Goal: Information Seeking & Learning: Learn about a topic

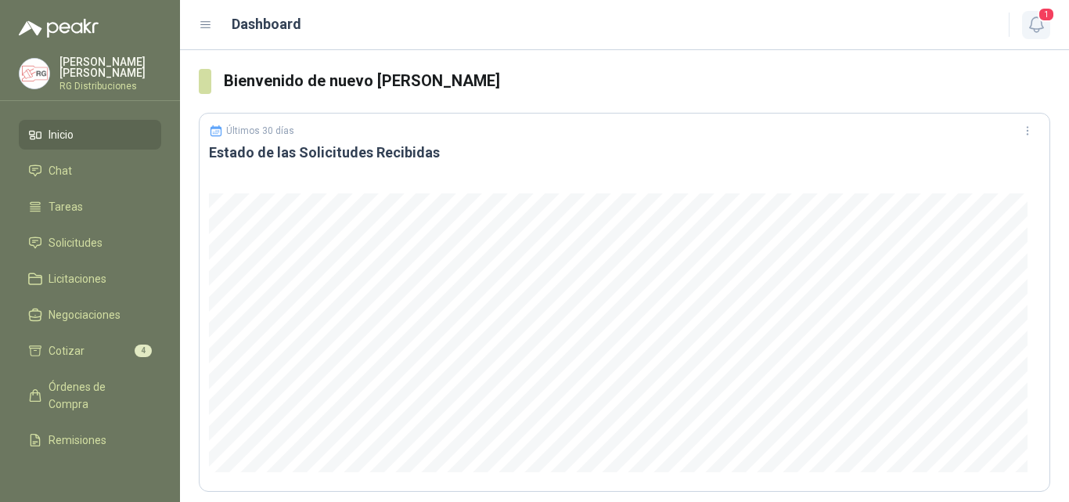
drag, startPoint x: 1020, startPoint y: 27, endPoint x: 1047, endPoint y: 29, distance: 27.5
click at [1028, 27] on div "1" at bounding box center [1020, 25] width 60 height 24
click at [1046, 29] on button "1" at bounding box center [1036, 25] width 28 height 28
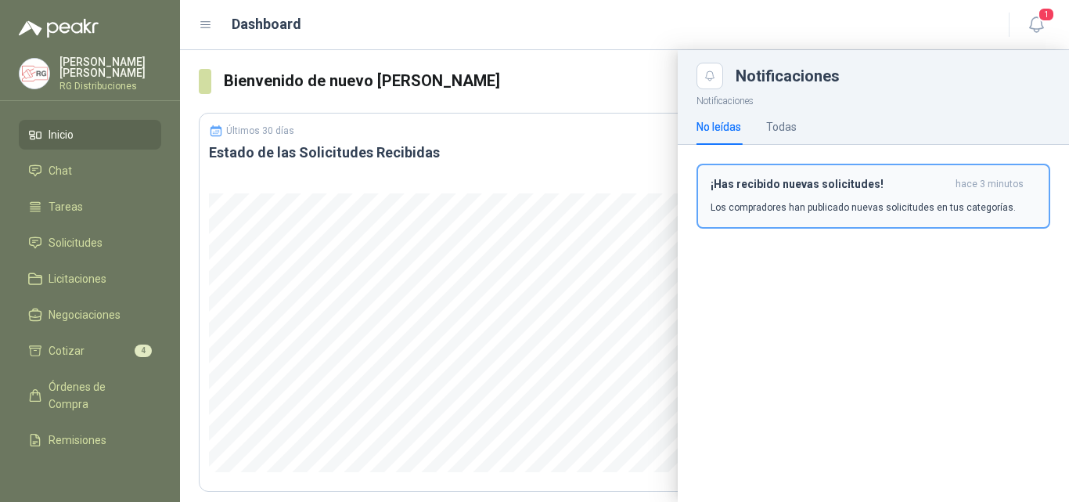
click at [876, 211] on p "Los compradores han publicado nuevas solicitudes en tus categorías." at bounding box center [863, 207] width 305 height 14
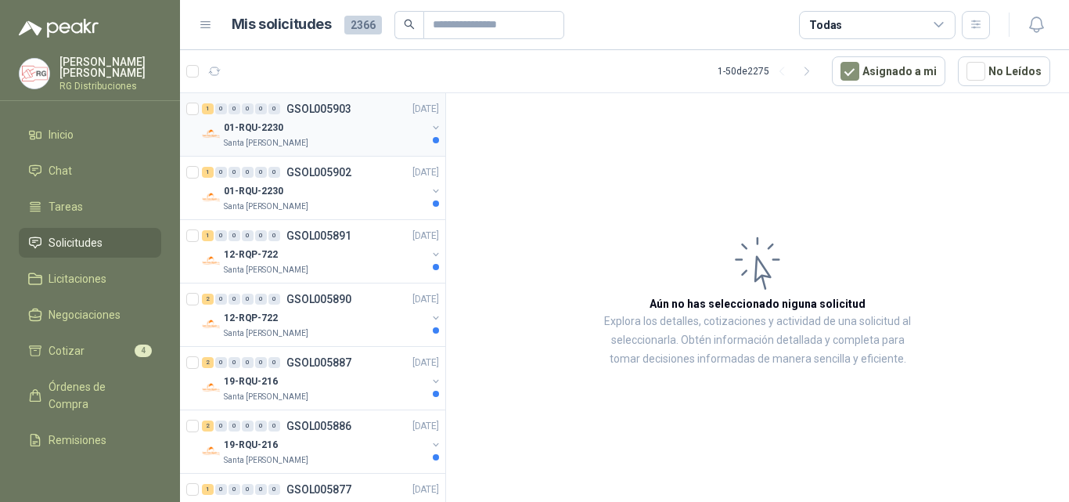
click at [340, 136] on div "01-RQU-2230" at bounding box center [325, 127] width 203 height 19
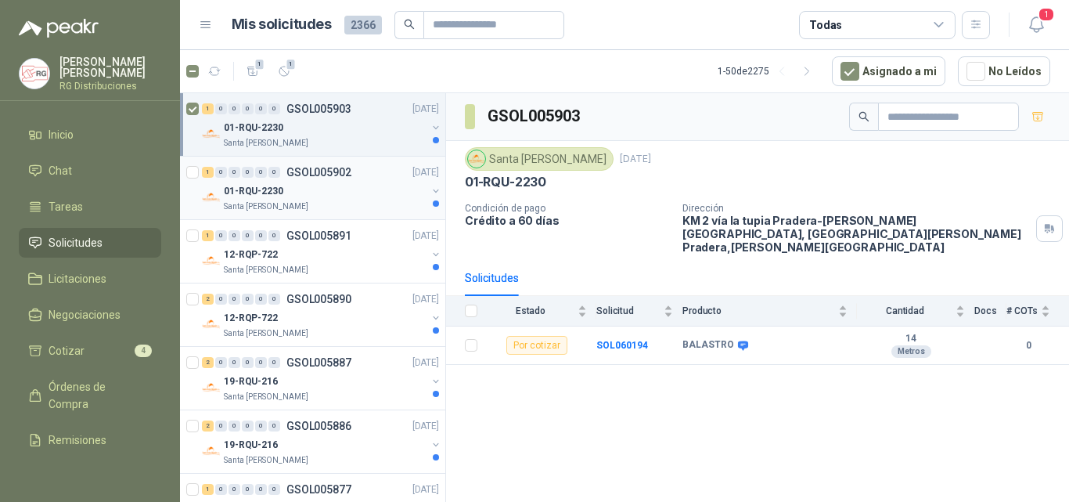
click at [345, 182] on div "01-RQU-2230" at bounding box center [325, 191] width 203 height 19
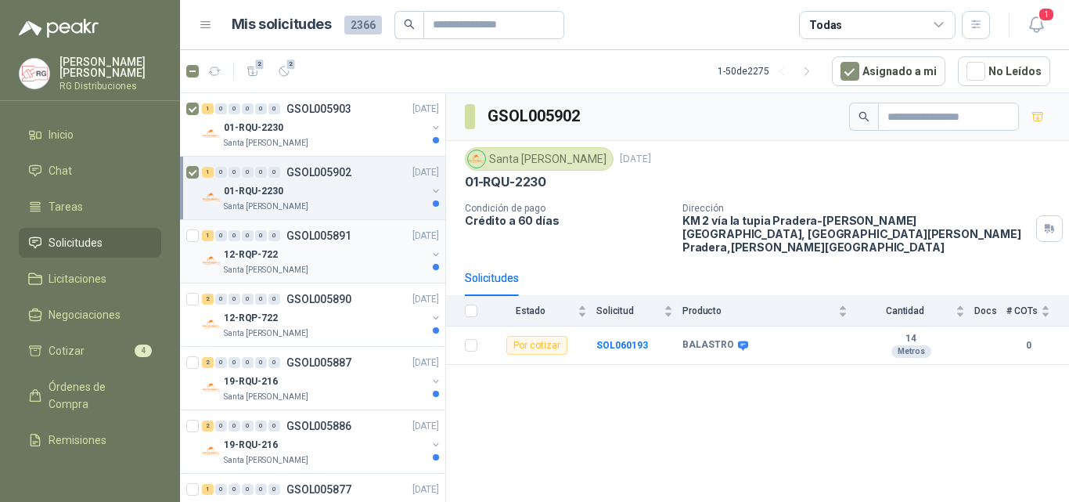
click at [321, 254] on div "12-RQP-722" at bounding box center [325, 254] width 203 height 19
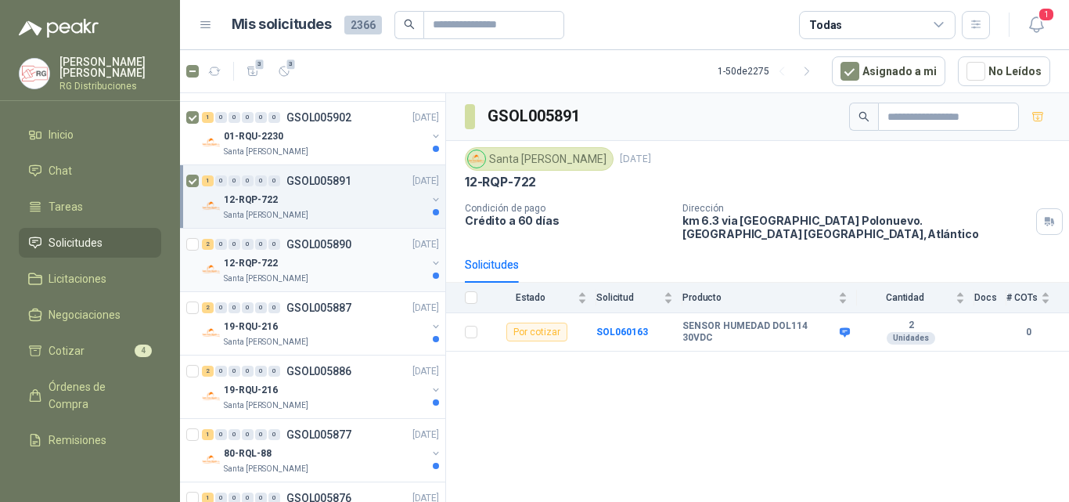
scroll to position [78, 0]
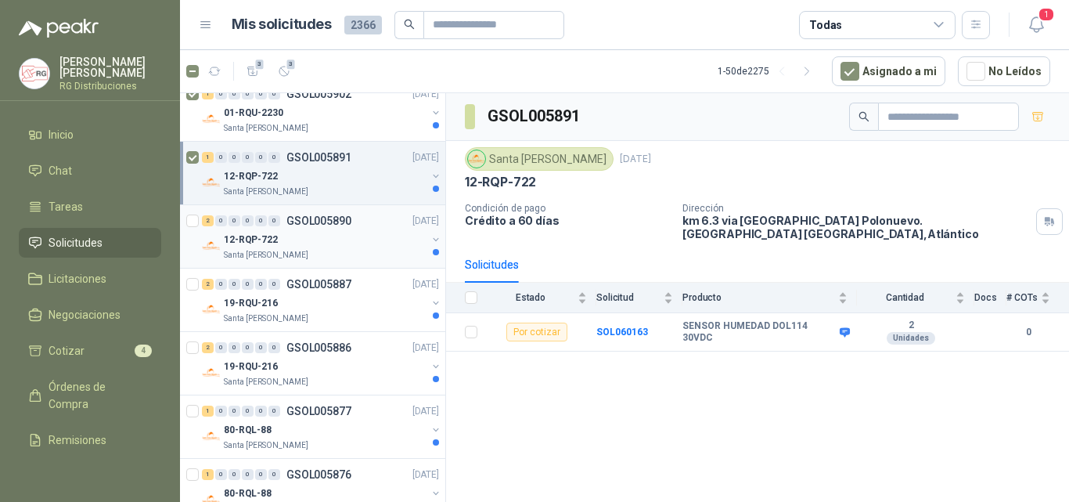
click at [362, 239] on div "12-RQP-722" at bounding box center [325, 239] width 203 height 19
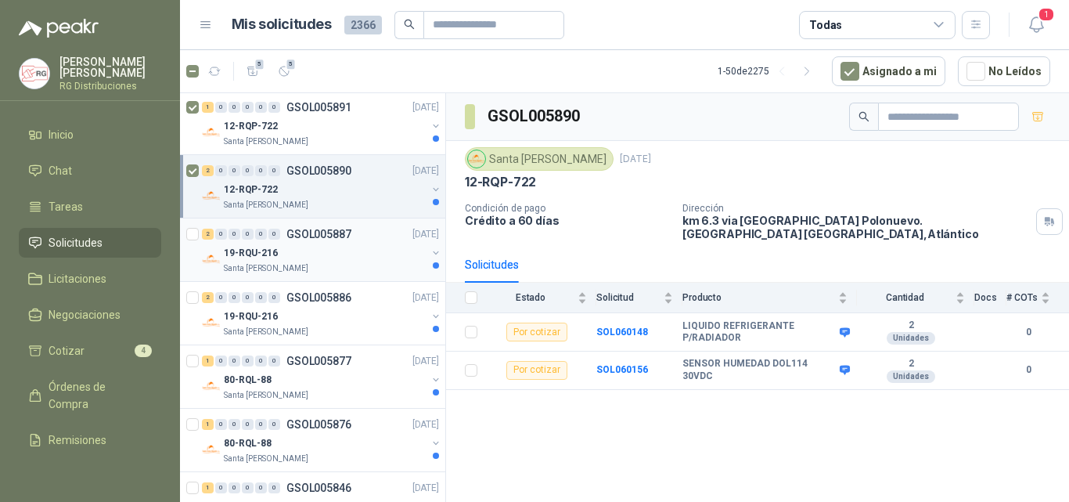
scroll to position [157, 0]
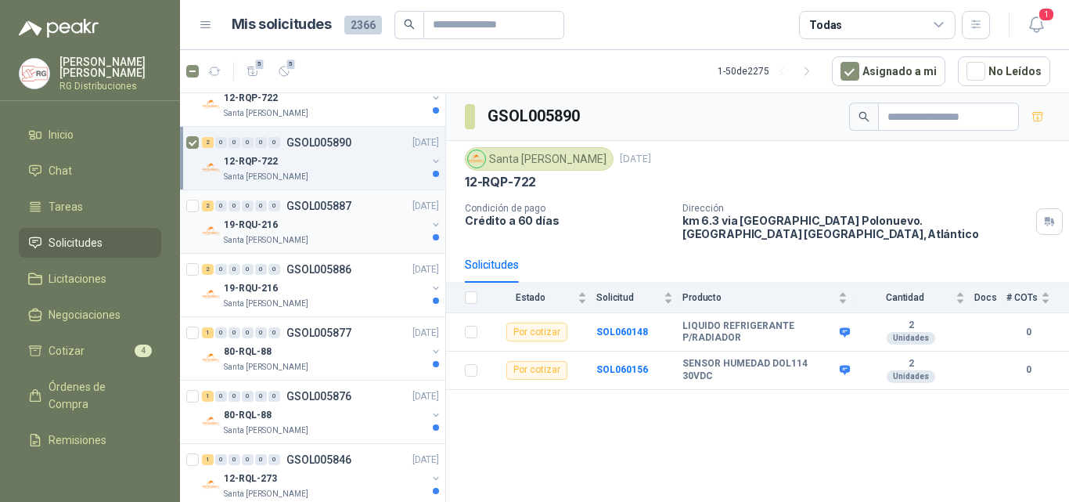
click at [339, 233] on div "19-RQU-216" at bounding box center [325, 224] width 203 height 19
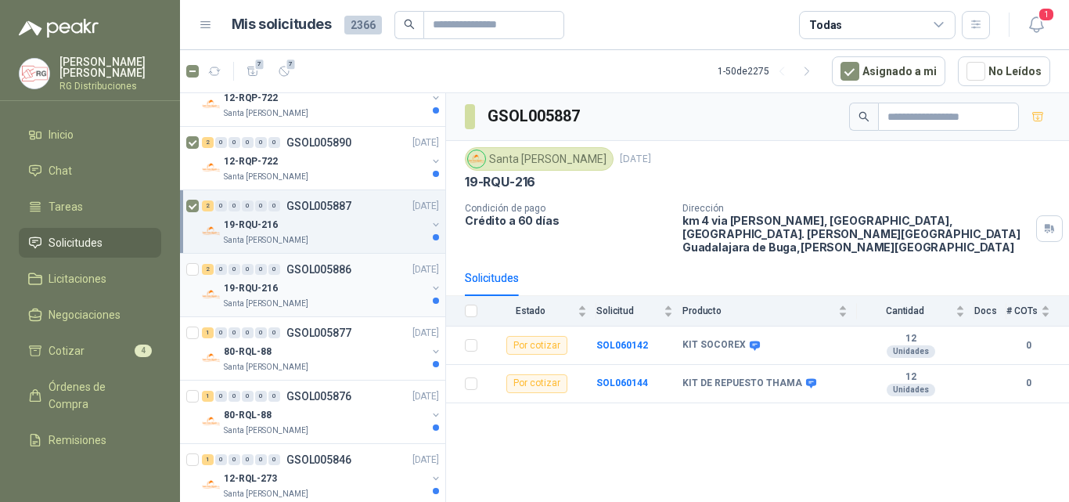
click at [358, 293] on div "19-RQU-216" at bounding box center [325, 288] width 203 height 19
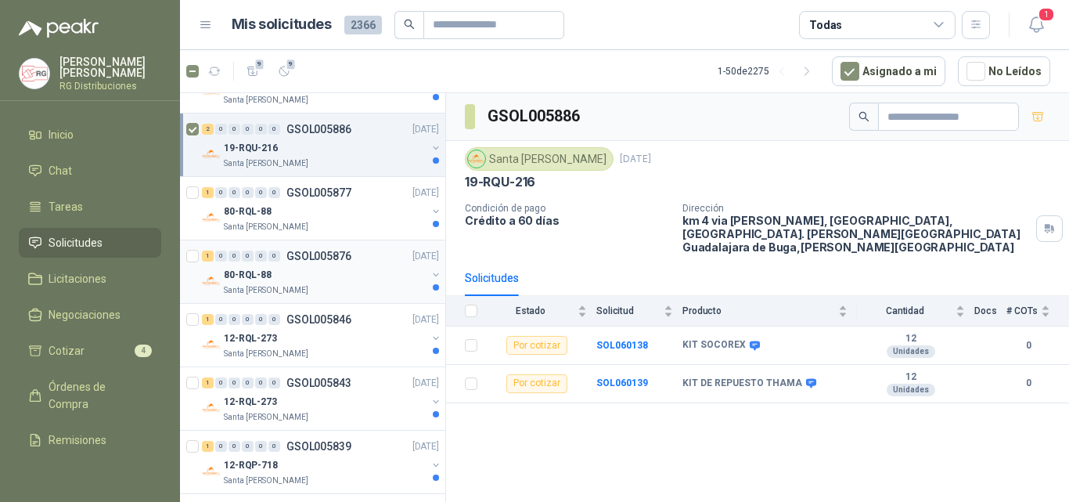
scroll to position [313, 0]
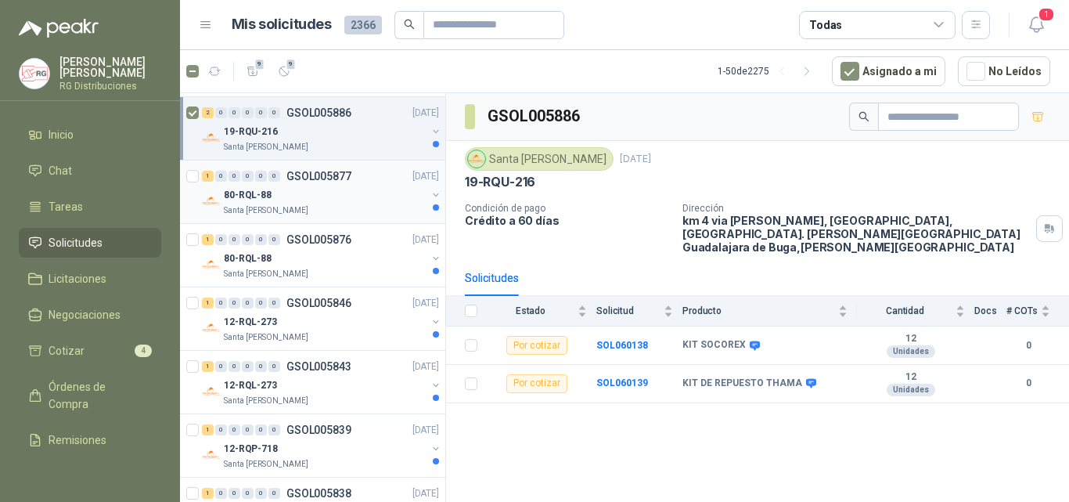
click at [333, 196] on div "80-RQL-88" at bounding box center [325, 194] width 203 height 19
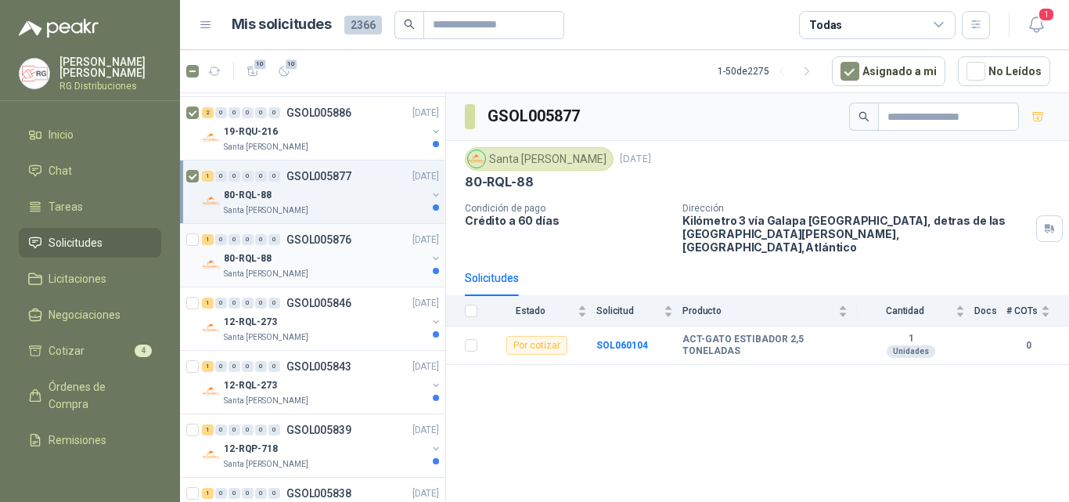
click at [331, 244] on p "GSOL005876" at bounding box center [318, 239] width 65 height 11
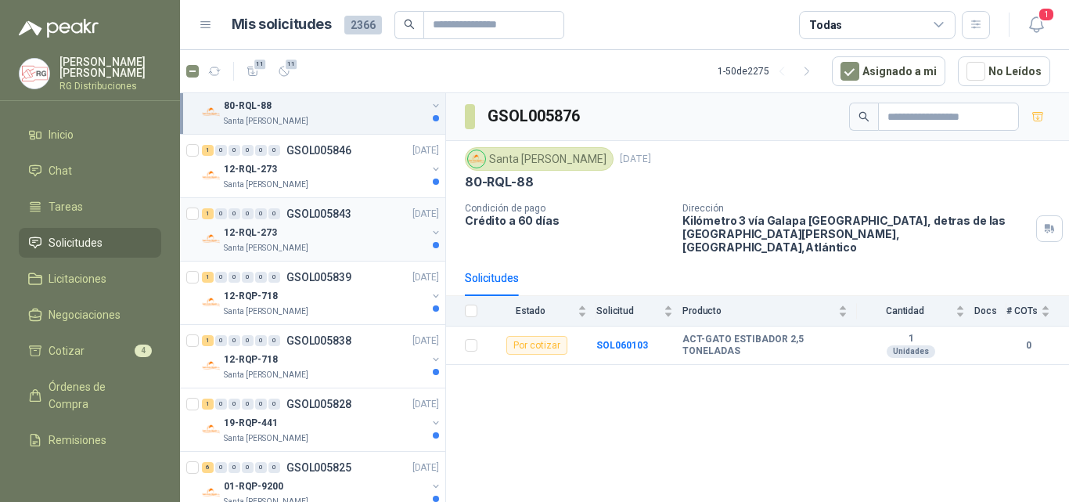
scroll to position [470, 0]
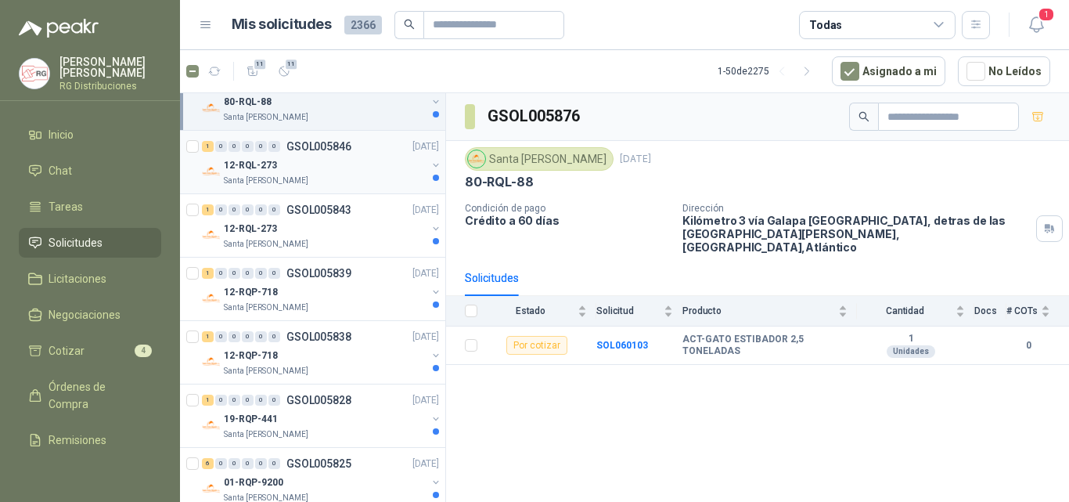
click at [365, 188] on div "1 0 0 0 0 0 GSOL005846 [DATE] 12-RQL-273 Santa [PERSON_NAME]" at bounding box center [312, 162] width 265 height 63
click at [372, 178] on body "[PERSON_NAME] RG Distribuciones Inicio Chat Tareas Solicitudes Licitaciones Neg…" at bounding box center [534, 251] width 1069 height 502
click at [343, 157] on div "12-RQL-273" at bounding box center [325, 165] width 203 height 19
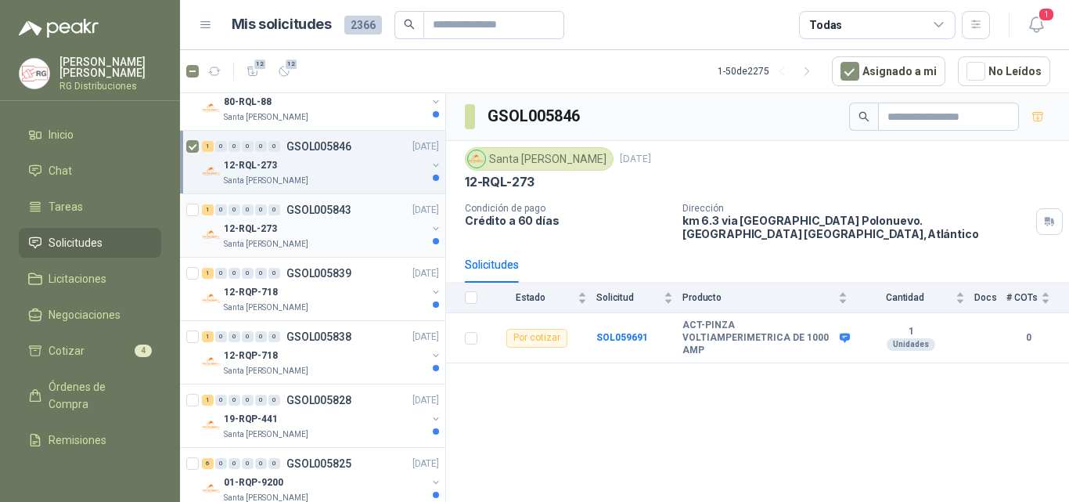
click at [319, 223] on div "12-RQL-273" at bounding box center [325, 228] width 203 height 19
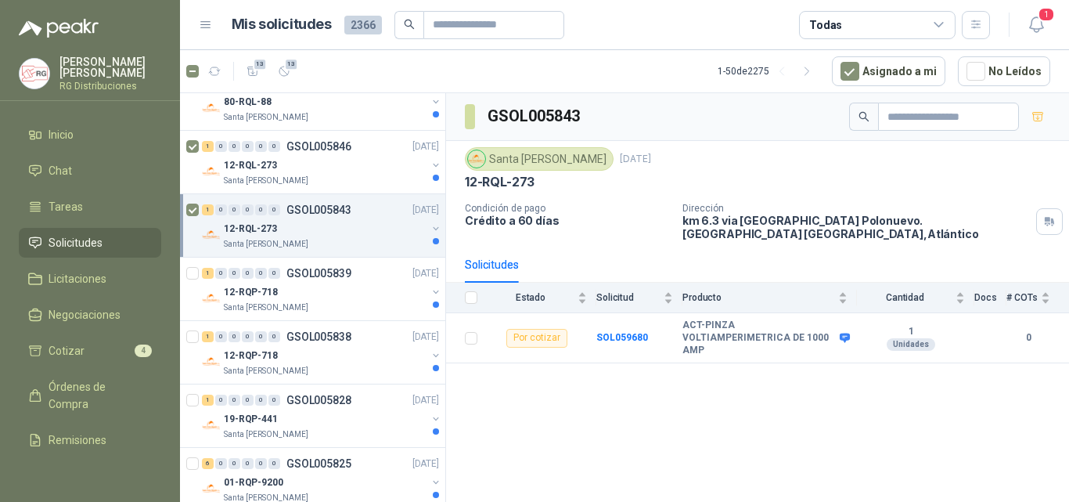
scroll to position [548, 0]
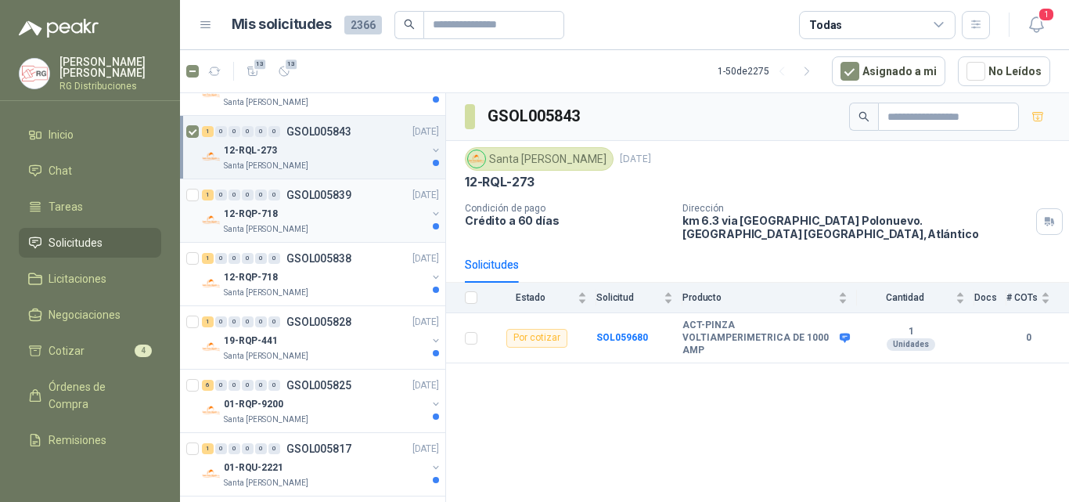
click at [330, 205] on div "12-RQP-718" at bounding box center [325, 213] width 203 height 19
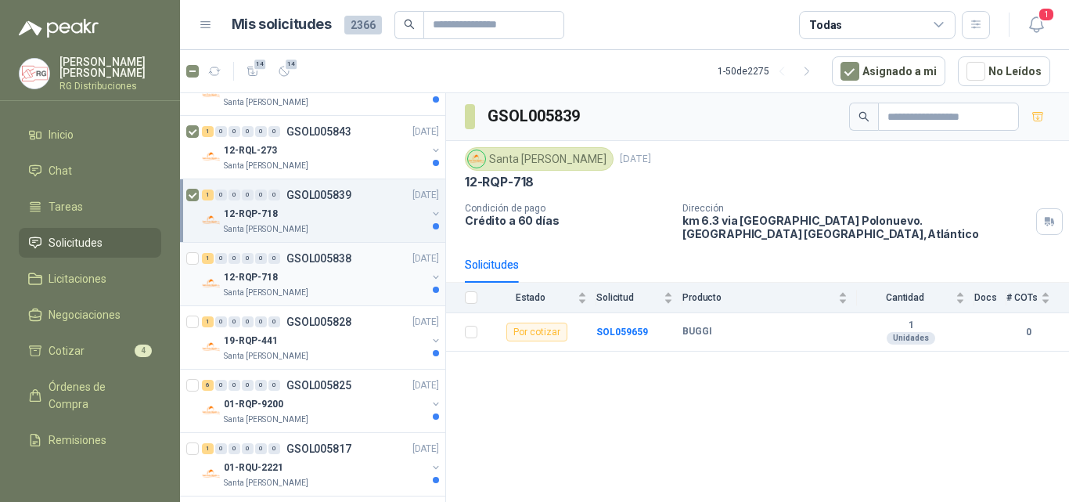
click at [326, 280] on div "12-RQP-718" at bounding box center [325, 277] width 203 height 19
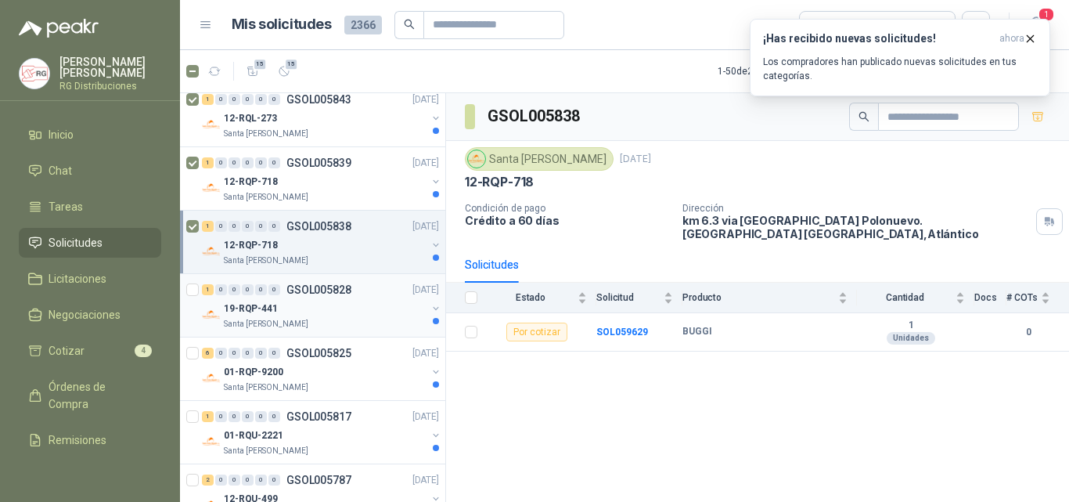
scroll to position [626, 0]
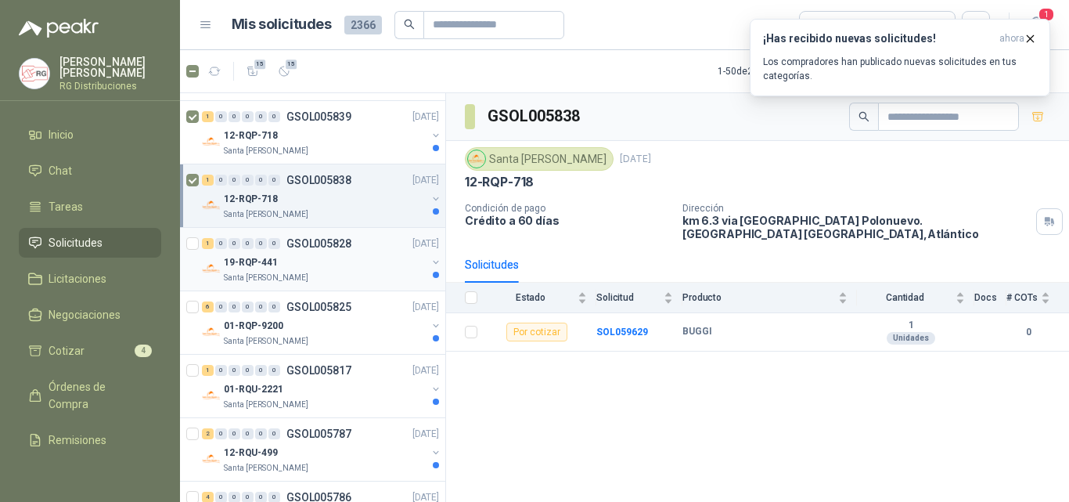
click at [321, 254] on div "19-RQP-441" at bounding box center [325, 262] width 203 height 19
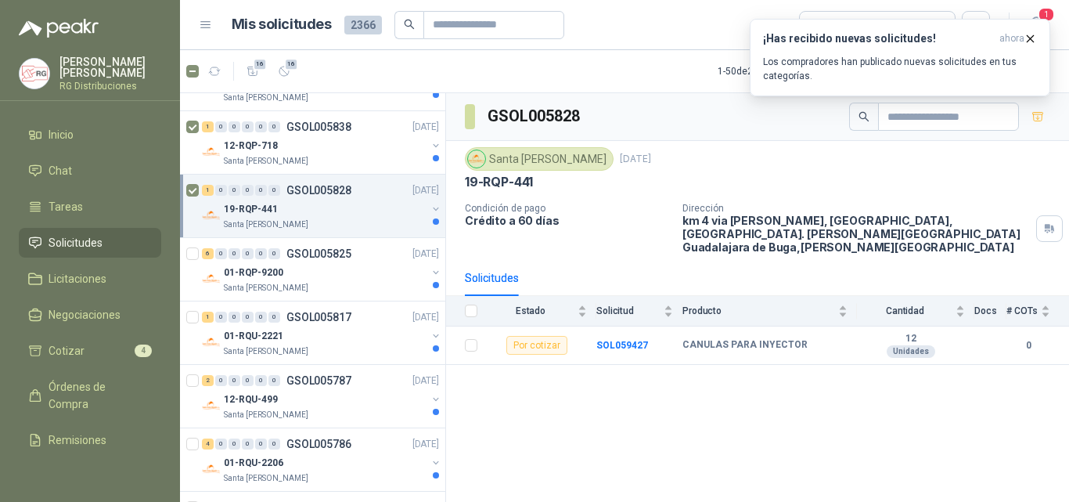
scroll to position [704, 0]
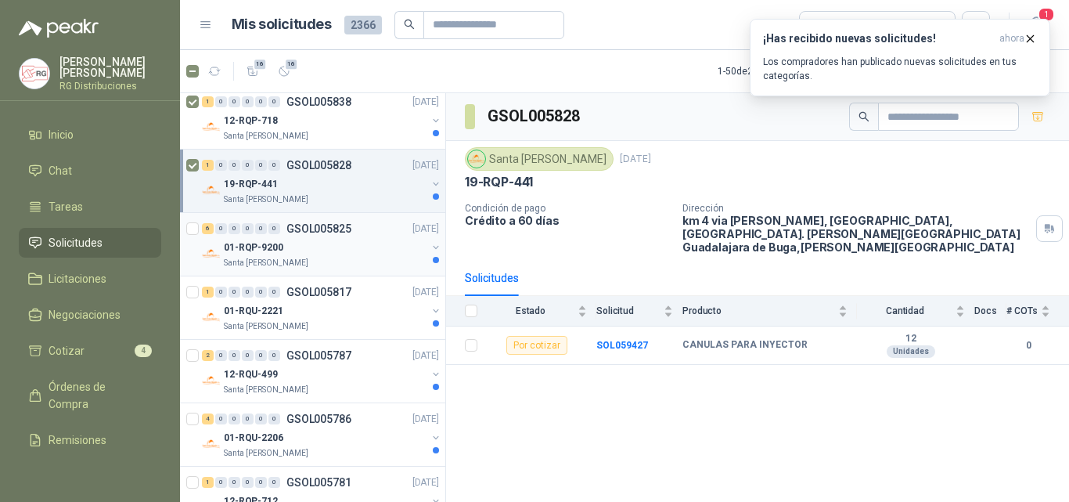
click at [351, 250] on div "01-RQP-9200" at bounding box center [325, 247] width 203 height 19
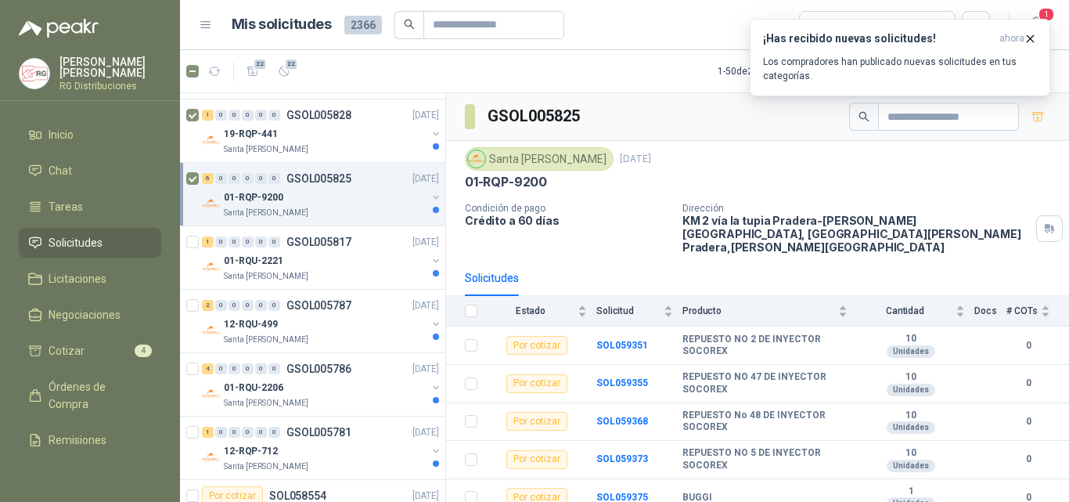
scroll to position [783, 0]
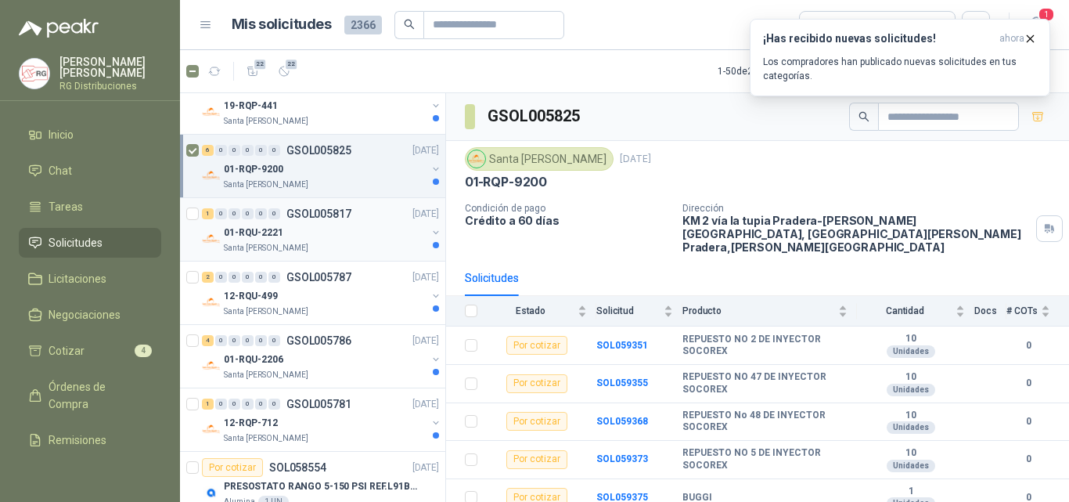
click at [326, 231] on div "01-RQU-2221" at bounding box center [325, 232] width 203 height 19
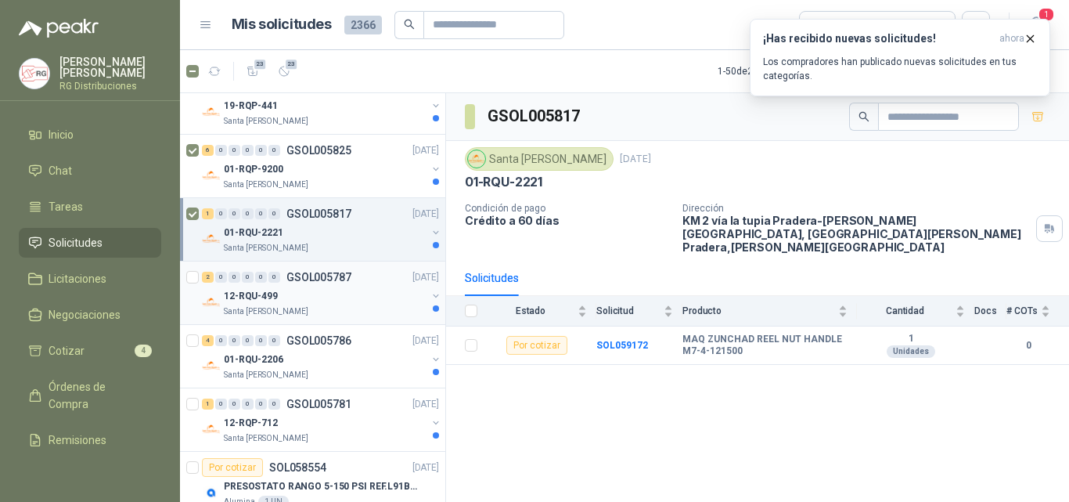
click at [329, 286] on div "12-RQU-499" at bounding box center [325, 295] width 203 height 19
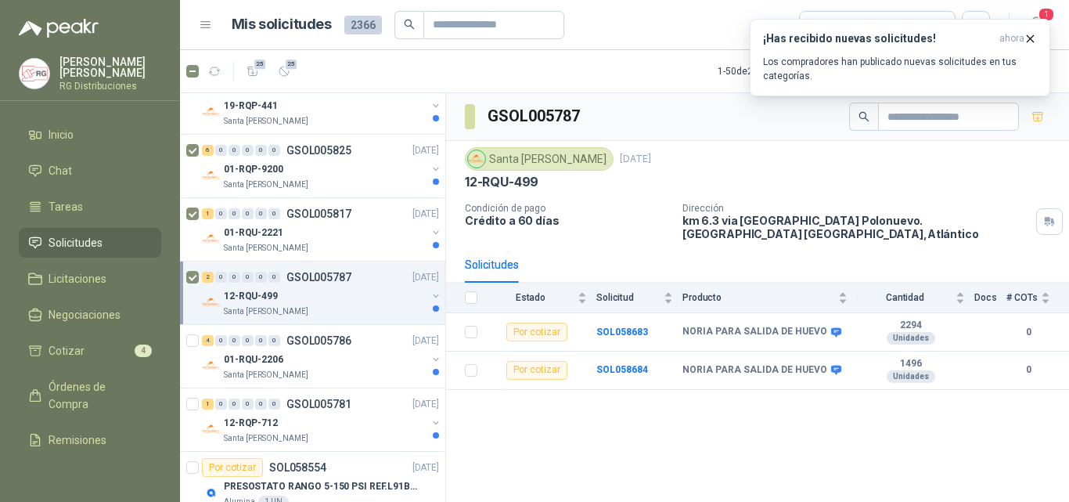
scroll to position [861, 0]
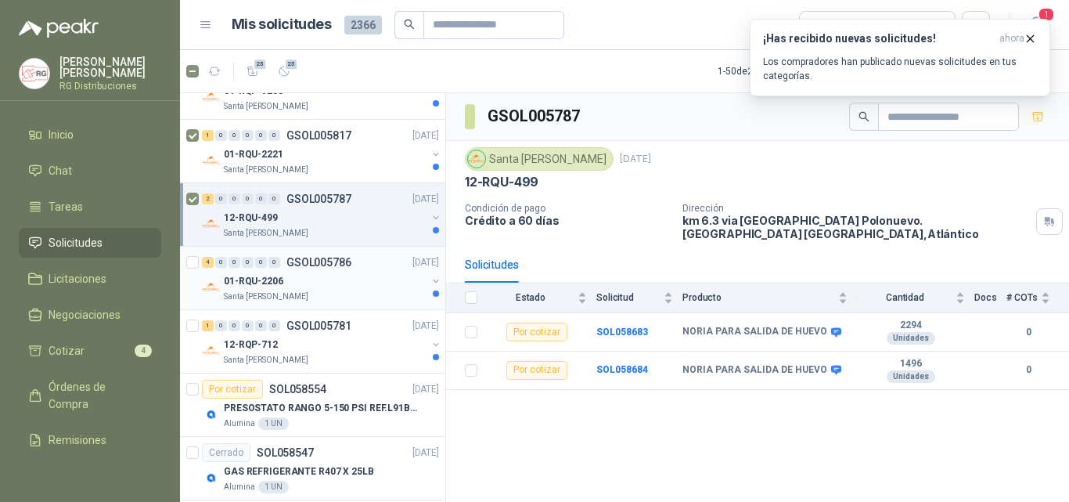
click at [326, 275] on div "01-RQU-2206" at bounding box center [325, 281] width 203 height 19
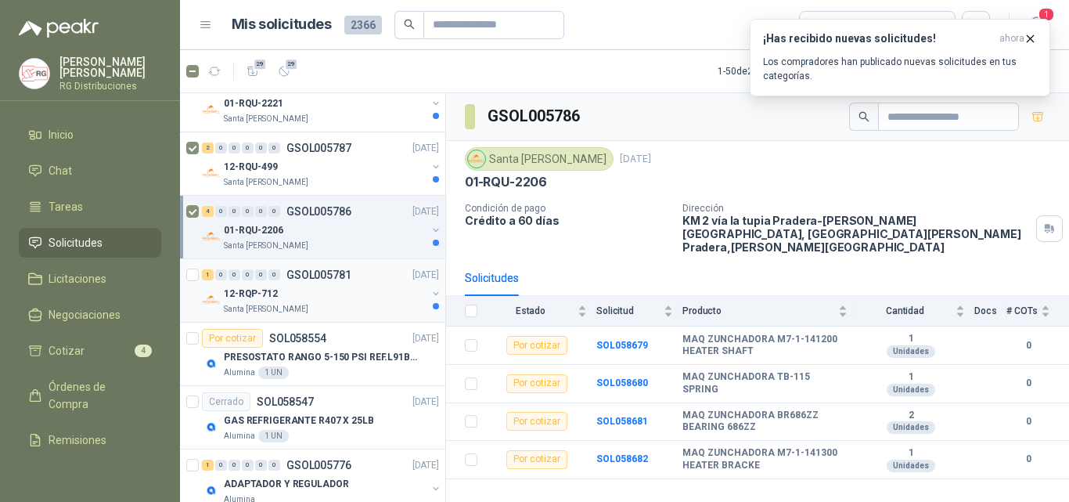
scroll to position [939, 0]
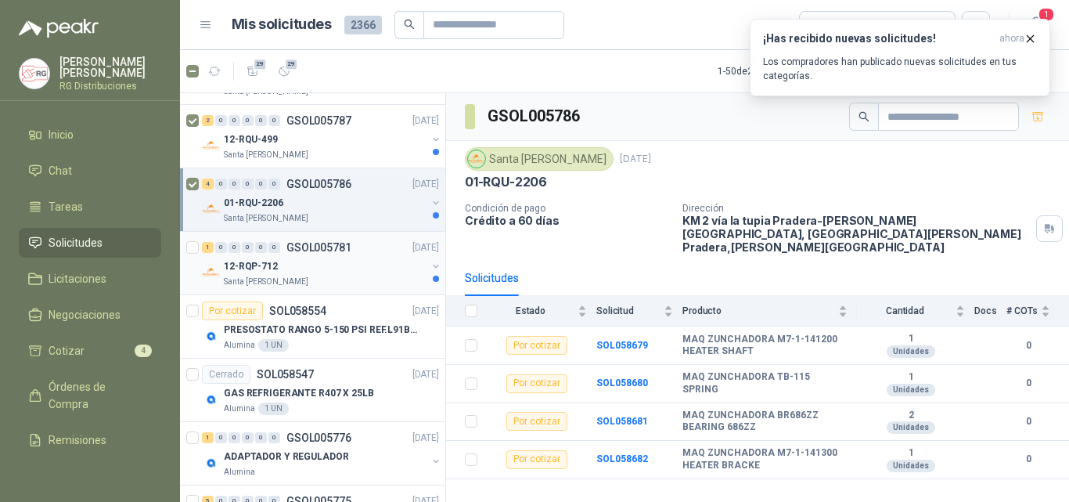
click at [327, 276] on div "Santa [PERSON_NAME]" at bounding box center [325, 281] width 203 height 13
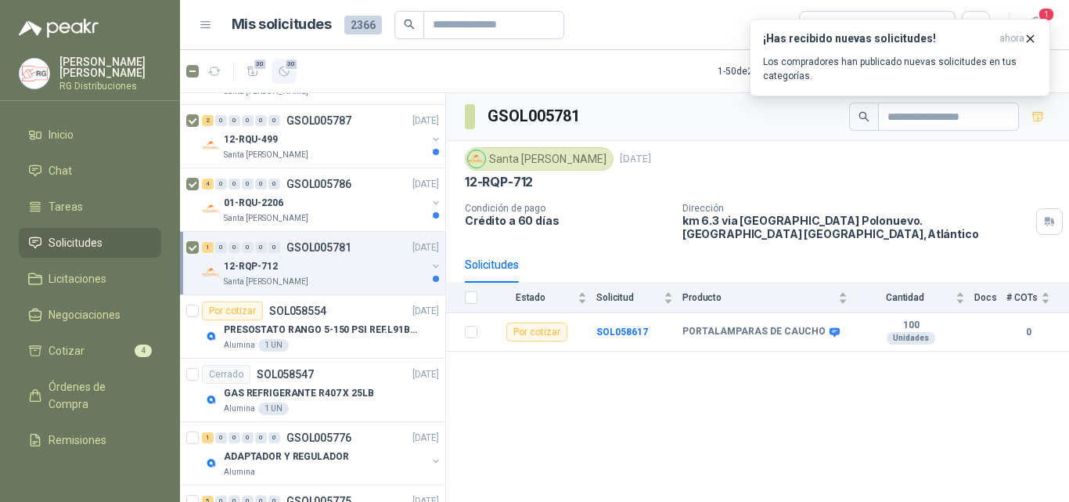
click at [290, 75] on icon "button" at bounding box center [284, 71] width 13 height 13
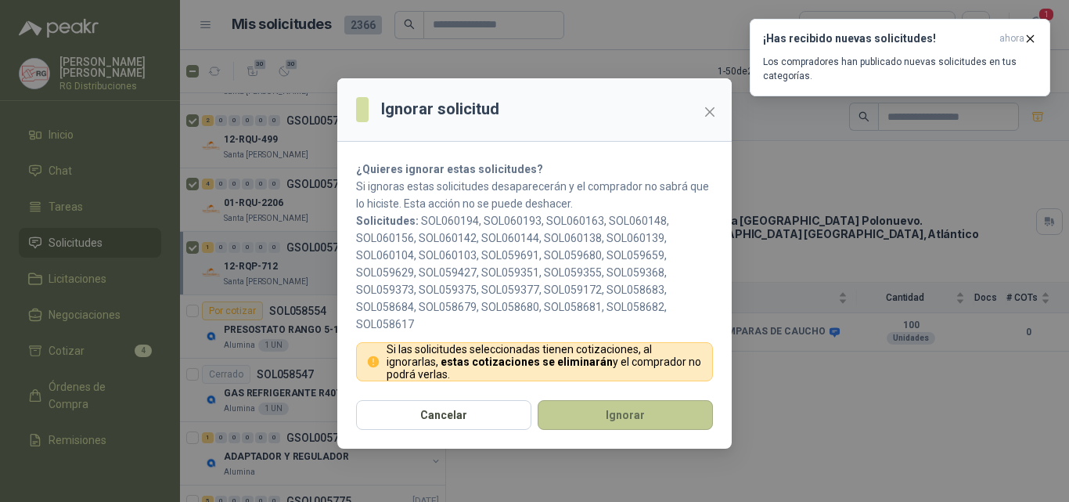
click at [574, 413] on button "Ignorar" at bounding box center [625, 415] width 175 height 30
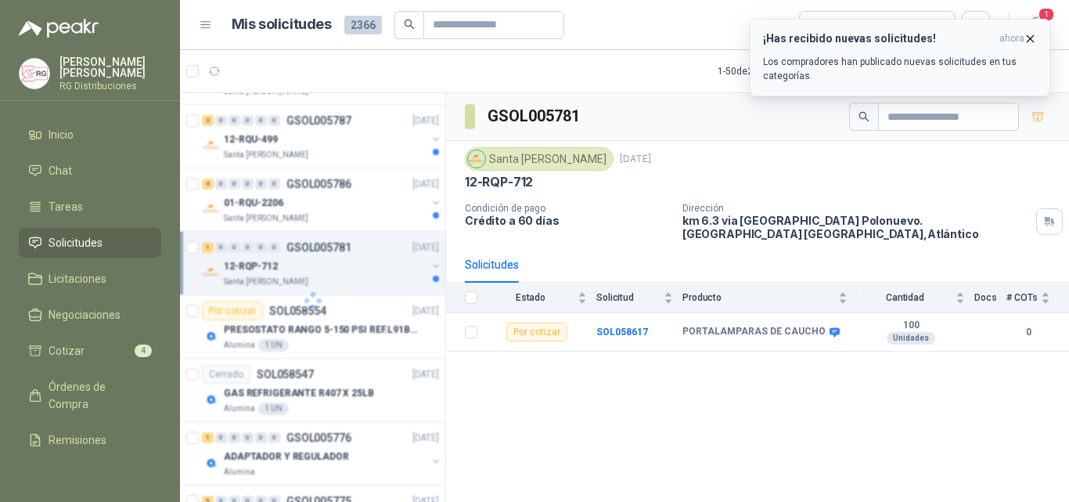
click at [1028, 41] on icon "button" at bounding box center [1030, 38] width 13 height 13
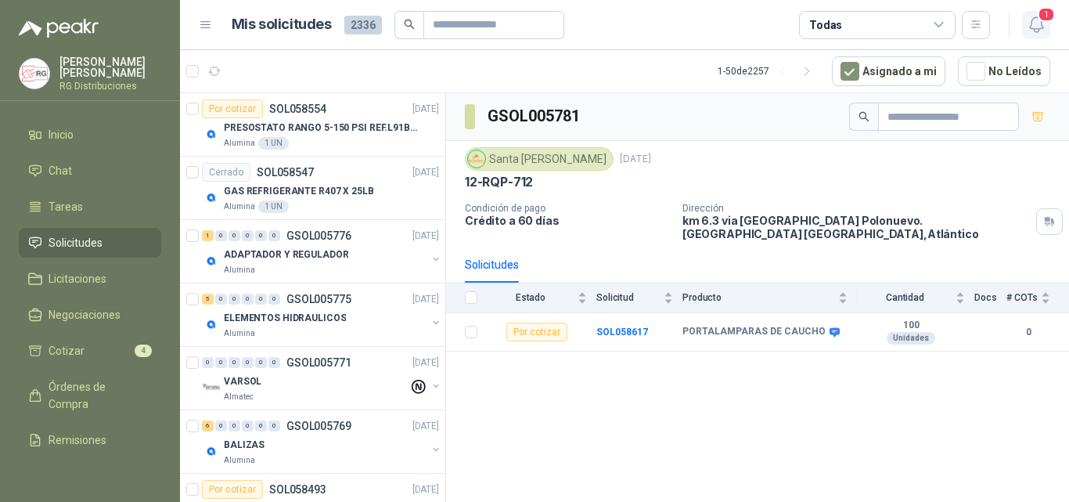
click at [1038, 25] on icon "button" at bounding box center [1037, 25] width 20 height 20
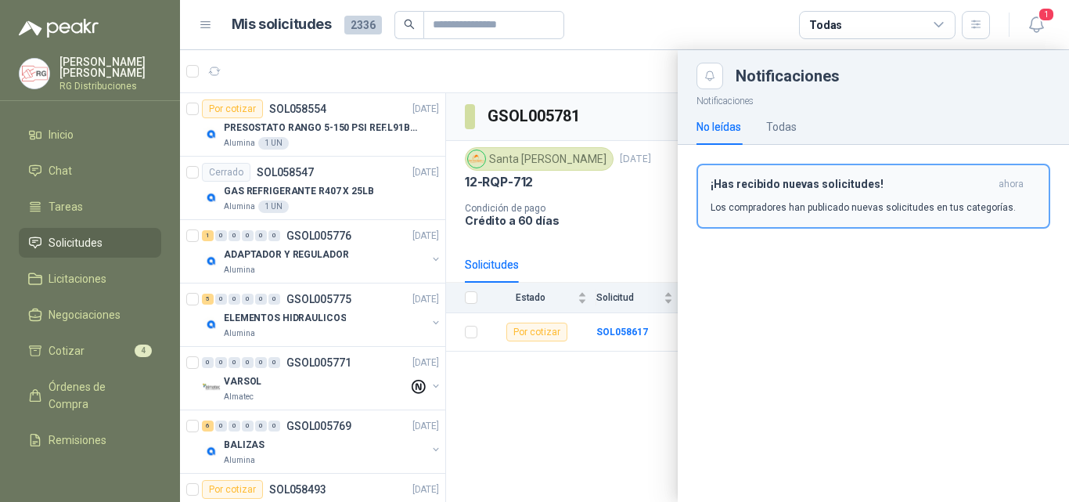
click at [846, 204] on p "Los compradores han publicado nuevas solicitudes en tus categorías." at bounding box center [863, 207] width 305 height 14
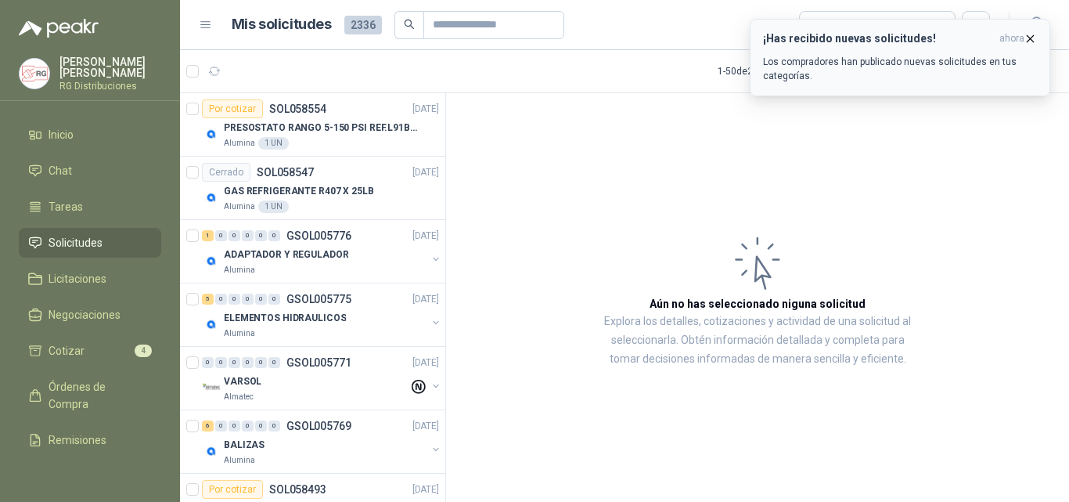
click at [1031, 41] on icon "button" at bounding box center [1030, 38] width 13 height 13
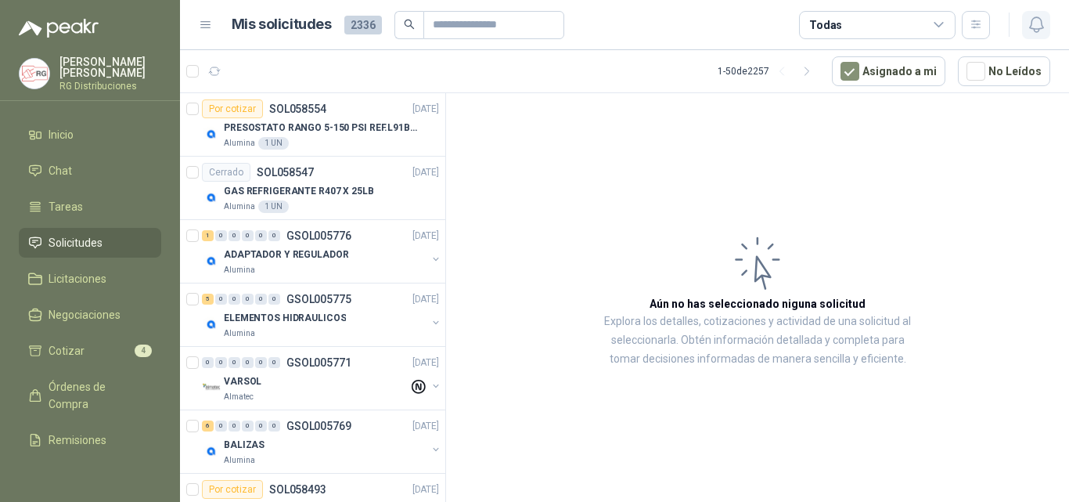
click at [1043, 18] on icon "button" at bounding box center [1037, 25] width 20 height 20
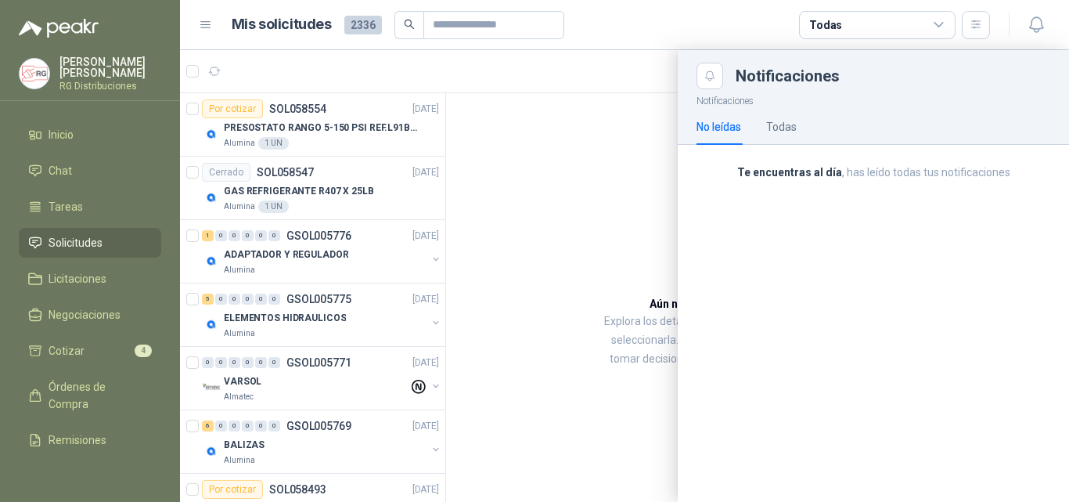
drag, startPoint x: 715, startPoint y: 69, endPoint x: 671, endPoint y: 103, distance: 55.7
click at [714, 70] on icon "Close" at bounding box center [709, 76] width 13 height 13
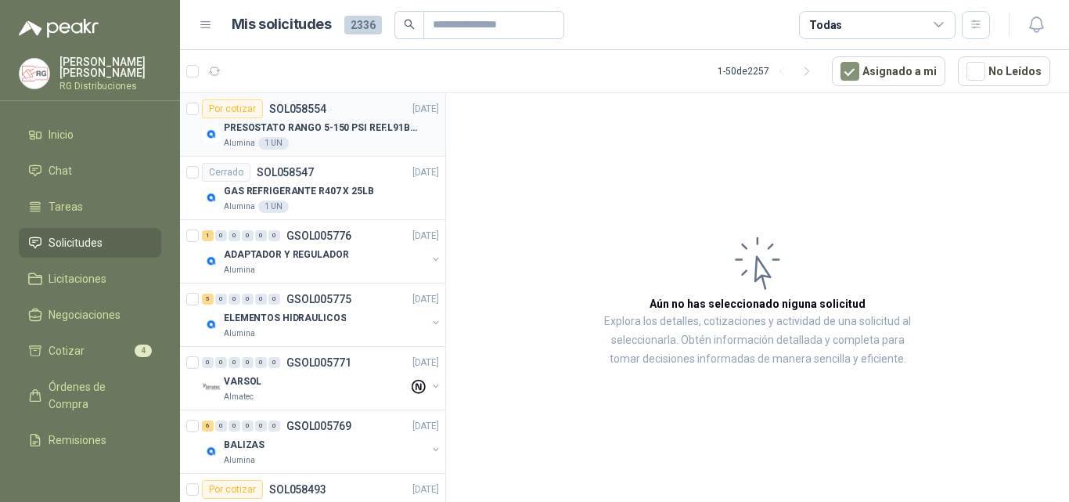
click at [337, 121] on p "PRESOSTATO RANGO 5-150 PSI REF.L91B-1050" at bounding box center [321, 128] width 195 height 15
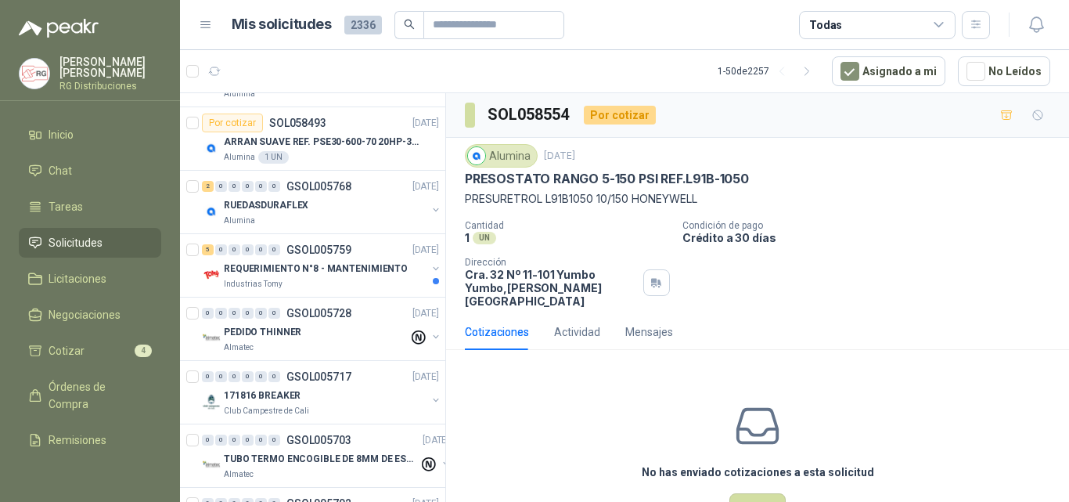
scroll to position [391, 0]
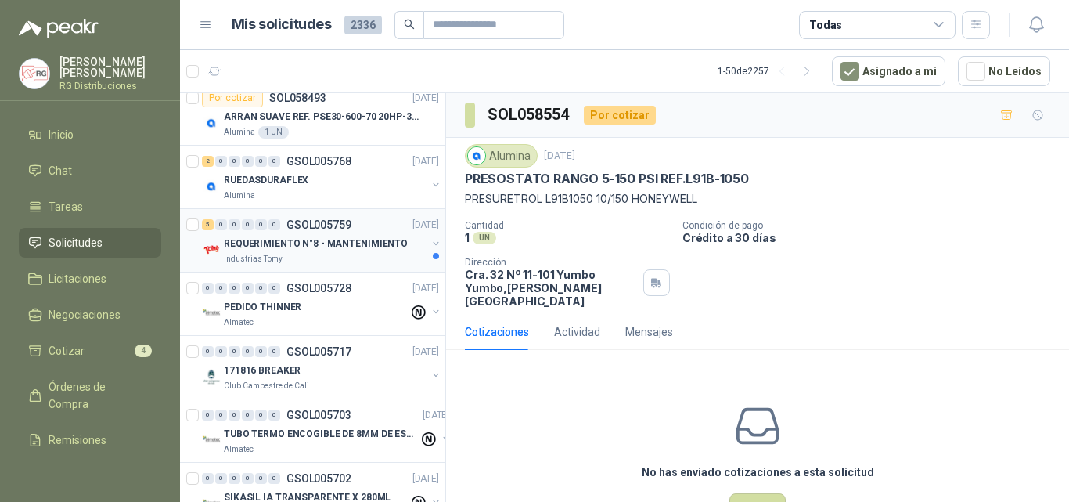
click at [313, 236] on p "REQUERIMIENTO N°8 - MANTENIMIENTO" at bounding box center [316, 243] width 184 height 15
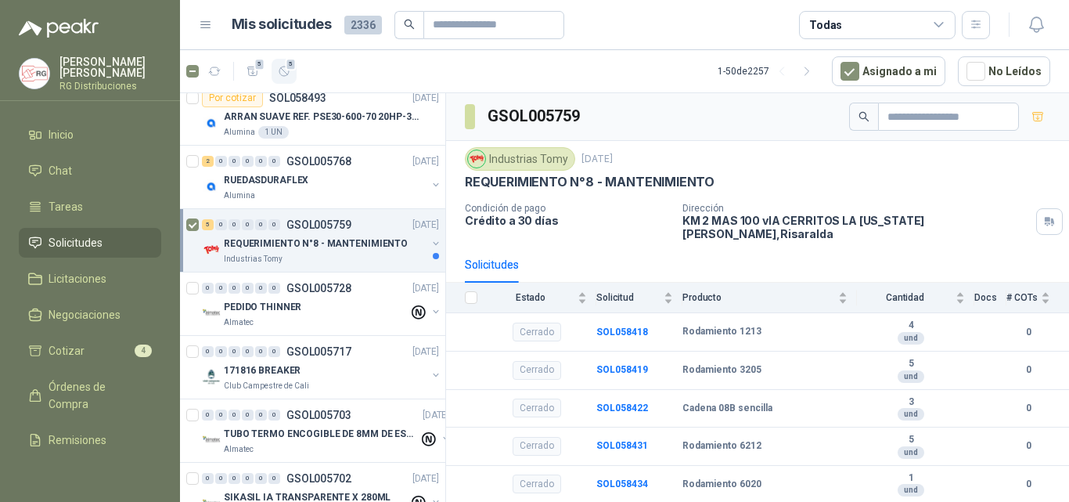
click at [286, 67] on span "5" at bounding box center [291, 64] width 11 height 13
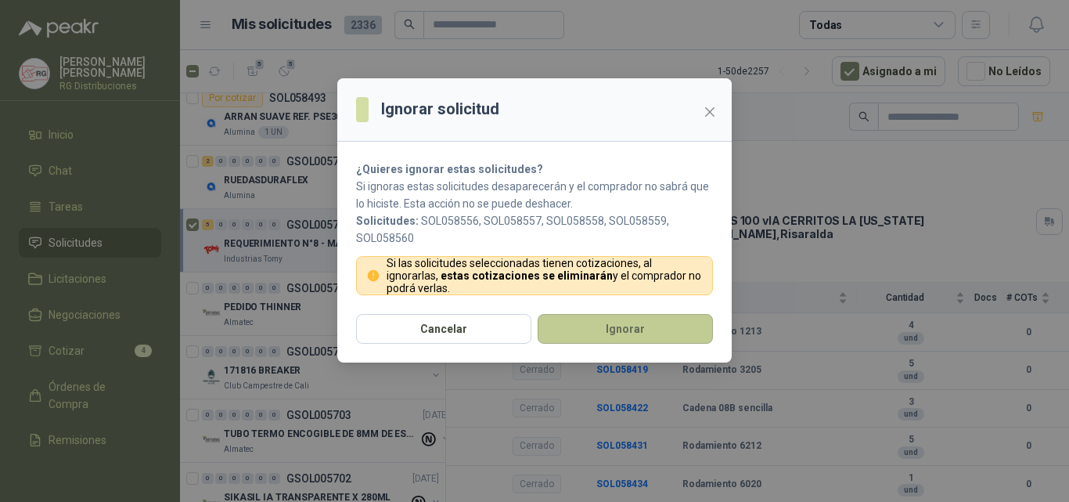
click at [614, 340] on button "Ignorar" at bounding box center [625, 329] width 175 height 30
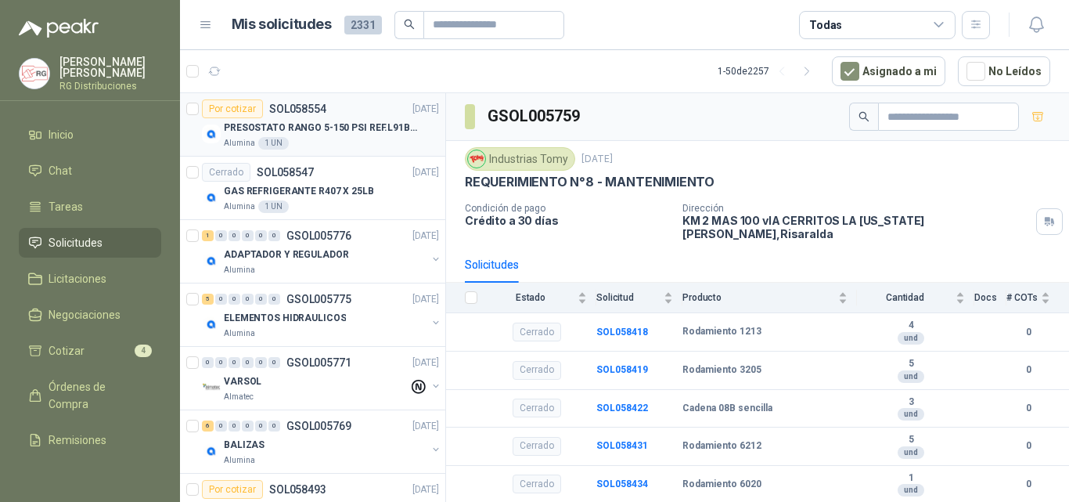
click at [368, 129] on p "PRESOSTATO RANGO 5-150 PSI REF.L91B-1050" at bounding box center [321, 128] width 195 height 15
